Goal: Book appointment/travel/reservation

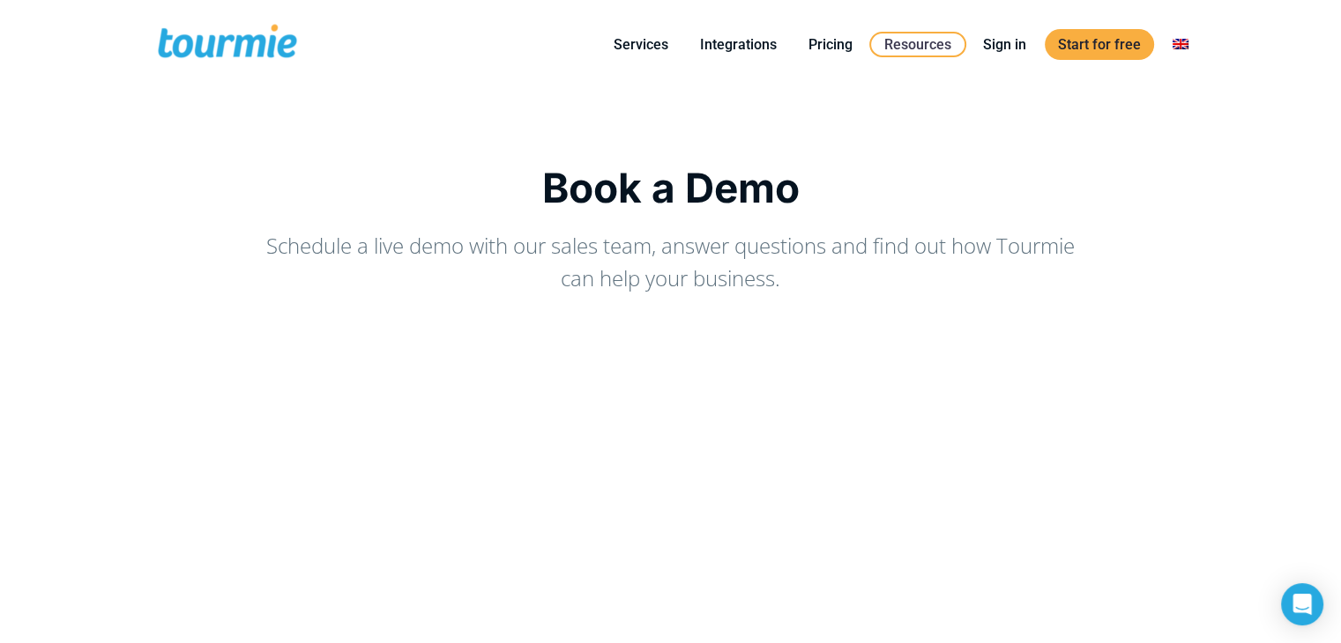
click at [231, 112] on div "Book a Demo Schedule a live demo with our sales team, answer questions and find…" at bounding box center [670, 598] width 1341 height 1018
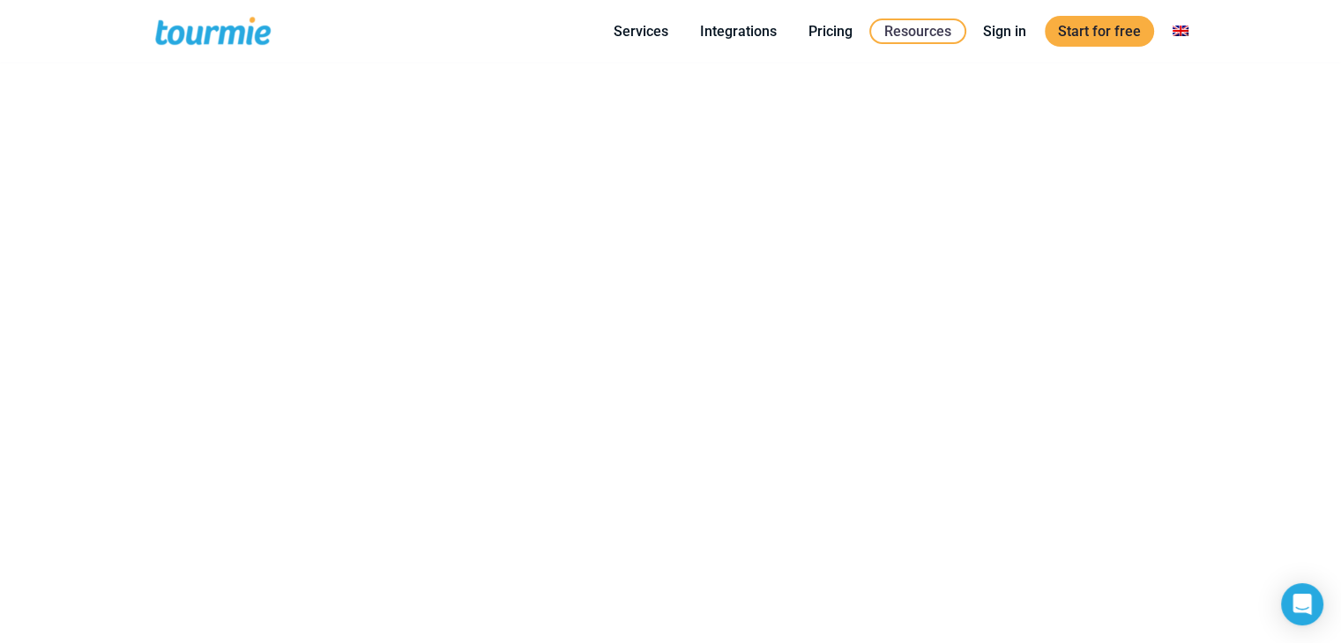
scroll to position [279, 0]
click at [148, 338] on div "Book a Demo Schedule a live demo with our sales team, answer questions and find…" at bounding box center [671, 203] width 1068 height 877
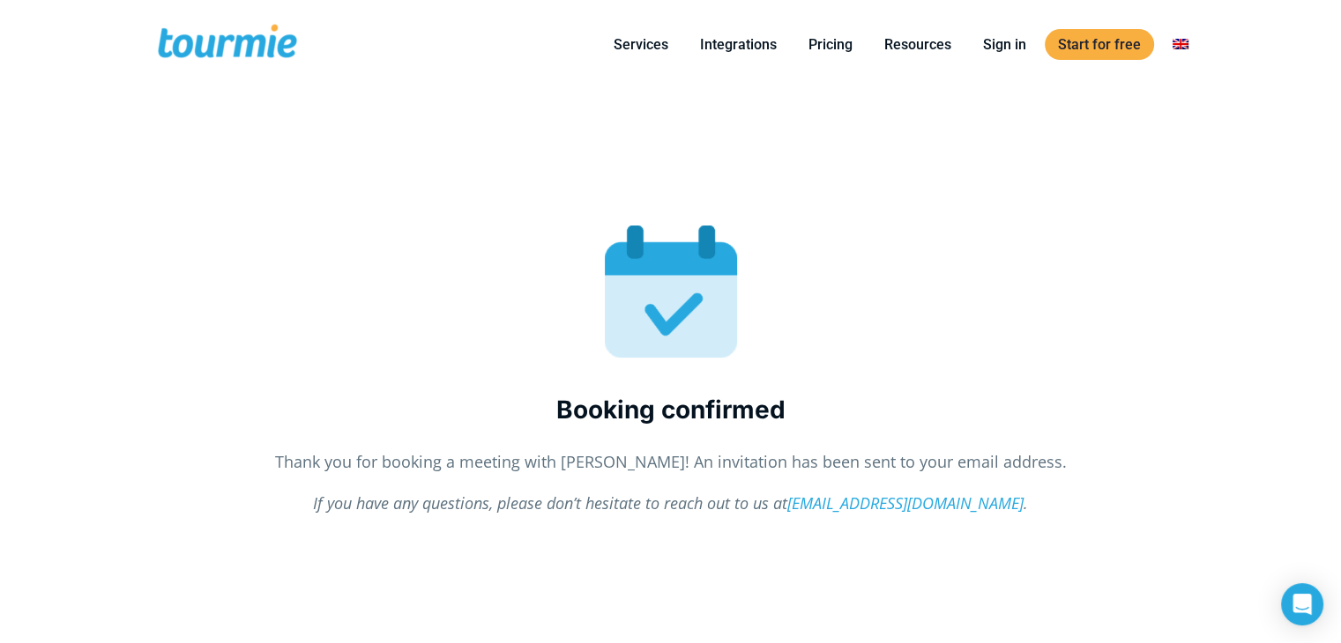
drag, startPoint x: 490, startPoint y: 64, endPoint x: 593, endPoint y: 52, distance: 103.9
click at [490, 64] on div "Close Services For Hotels Online Check-in Digital Guest Directory Digital Conci…" at bounding box center [743, 44] width 887 height 89
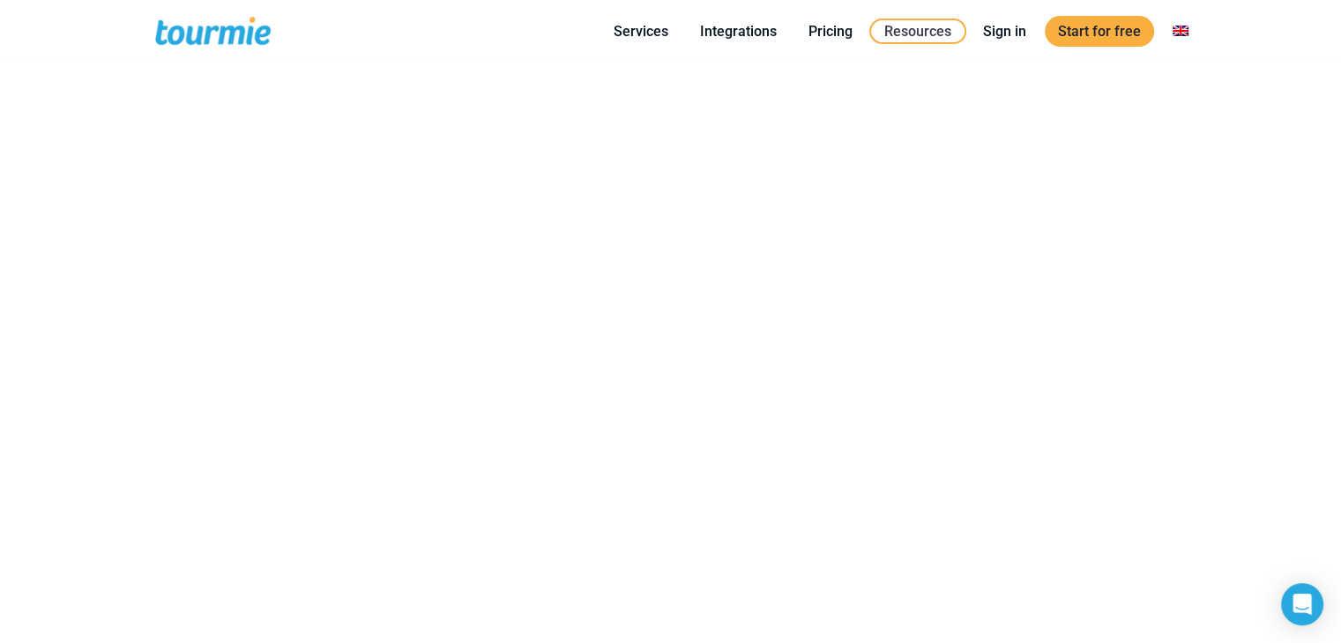
scroll to position [456, 0]
click at [44, 435] on div "Book a Demo Schedule a live demo with our sales team, answer questions and find…" at bounding box center [670, 156] width 1341 height 1018
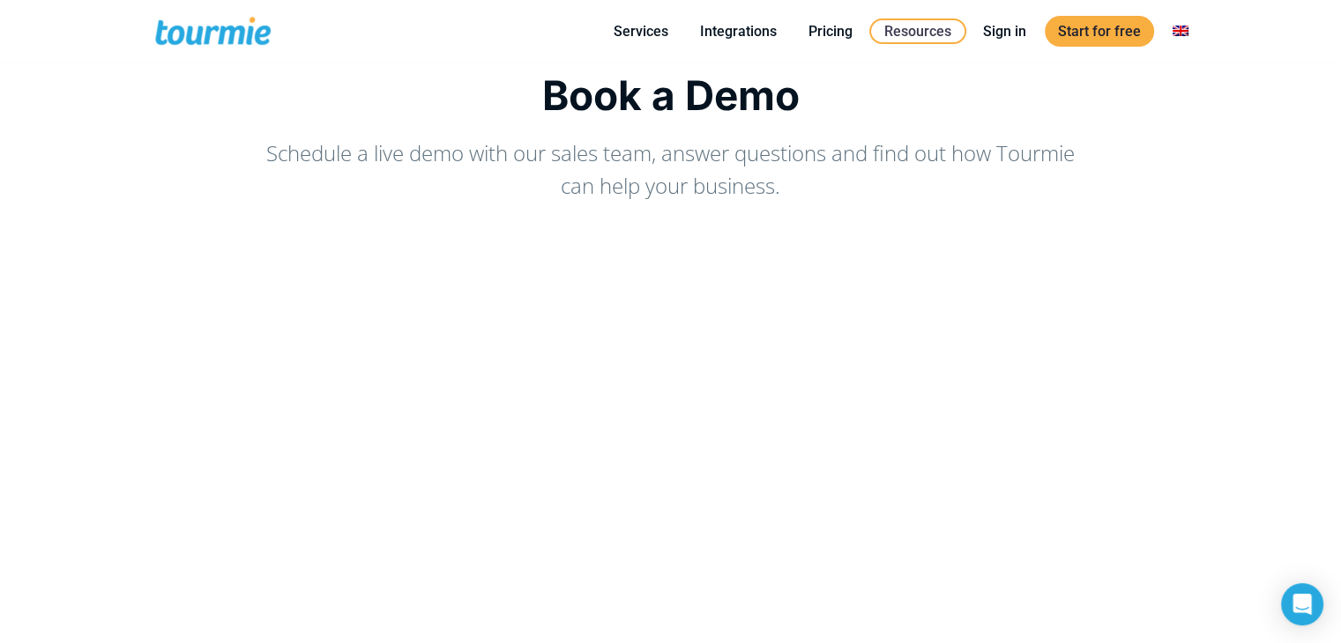
scroll to position [0, 0]
